Goal: Navigation & Orientation: Find specific page/section

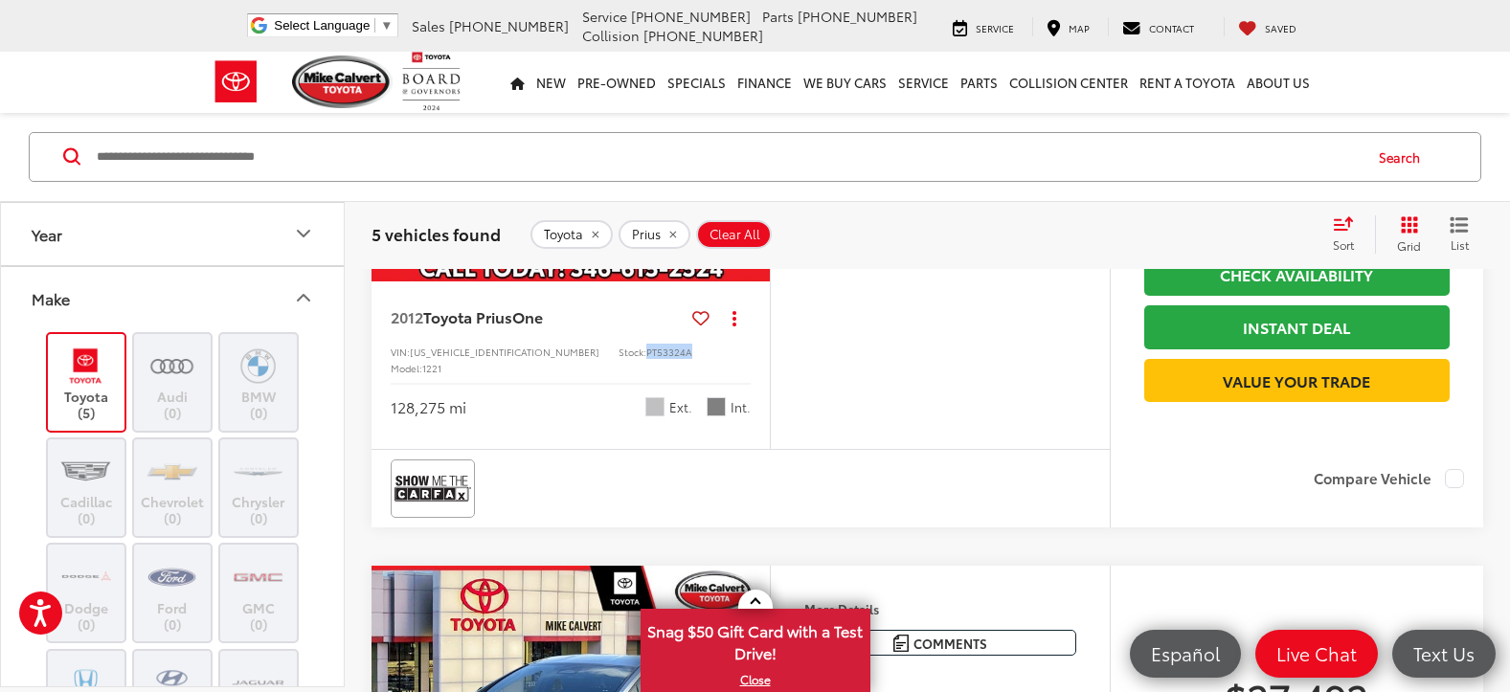
scroll to position [1436, 0]
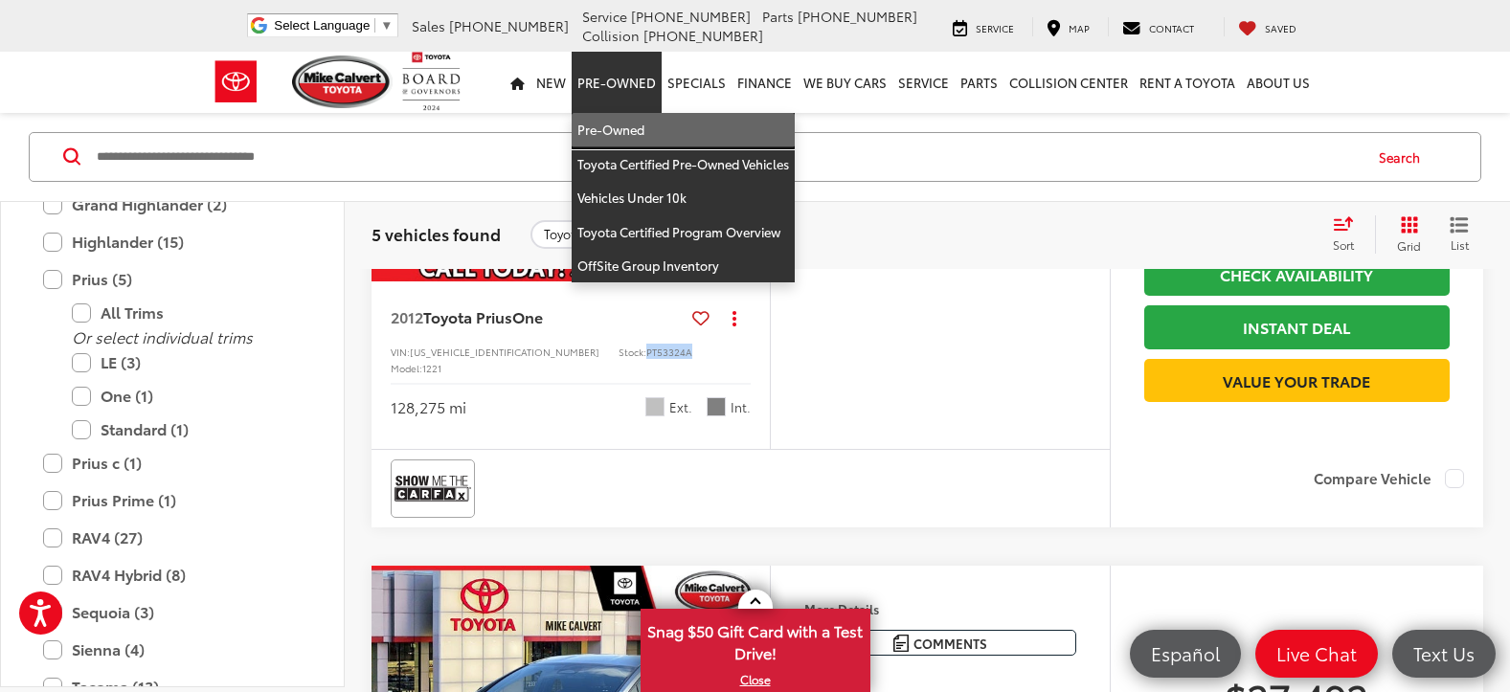
click at [627, 125] on link "Pre-Owned" at bounding box center [683, 130] width 223 height 34
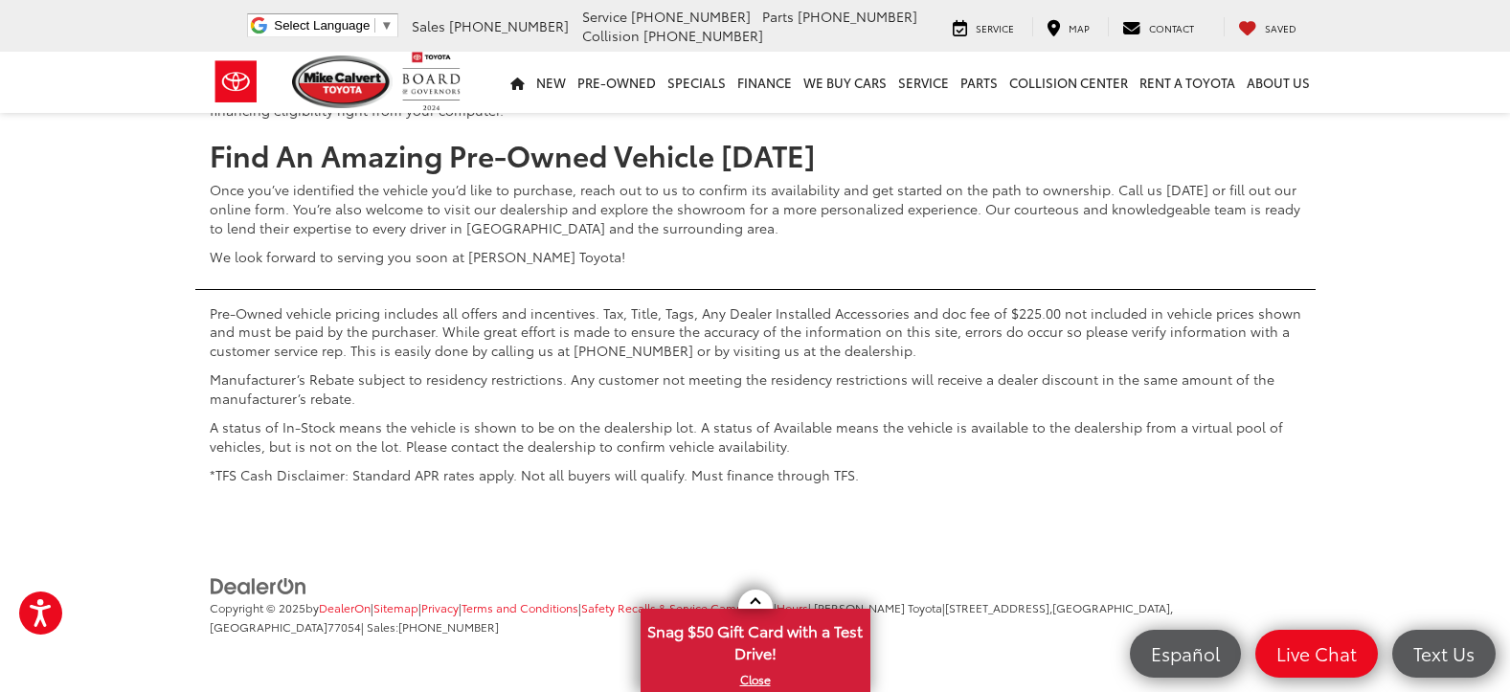
scroll to position [8136, 0]
